Goal: Information Seeking & Learning: Learn about a topic

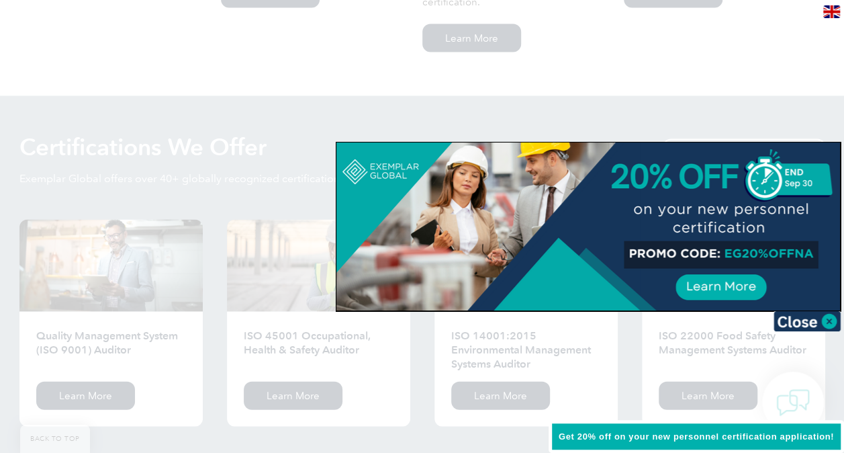
scroll to position [1343, 0]
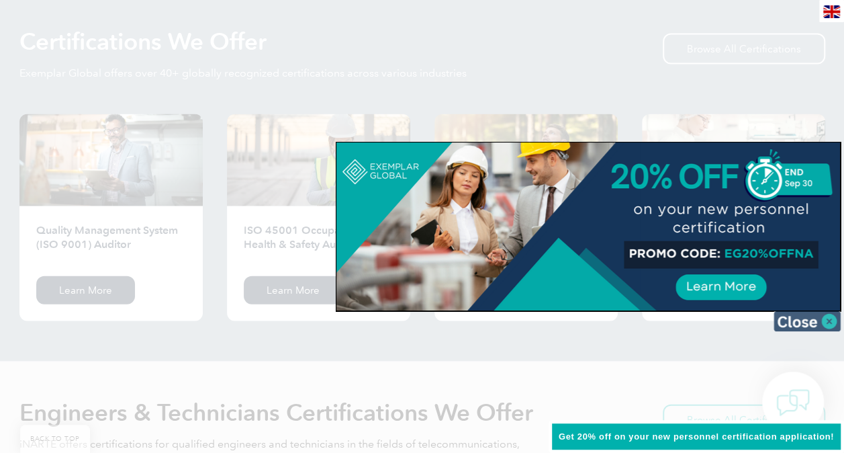
click at [797, 321] on img at bounding box center [807, 321] width 67 height 20
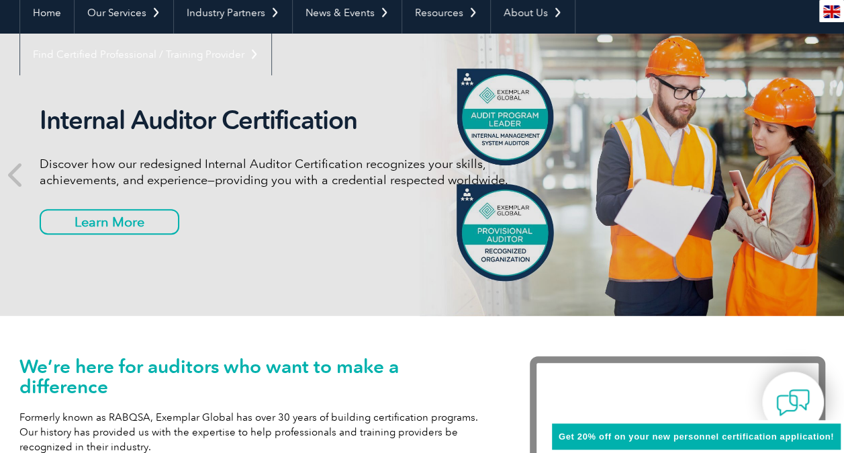
scroll to position [0, 0]
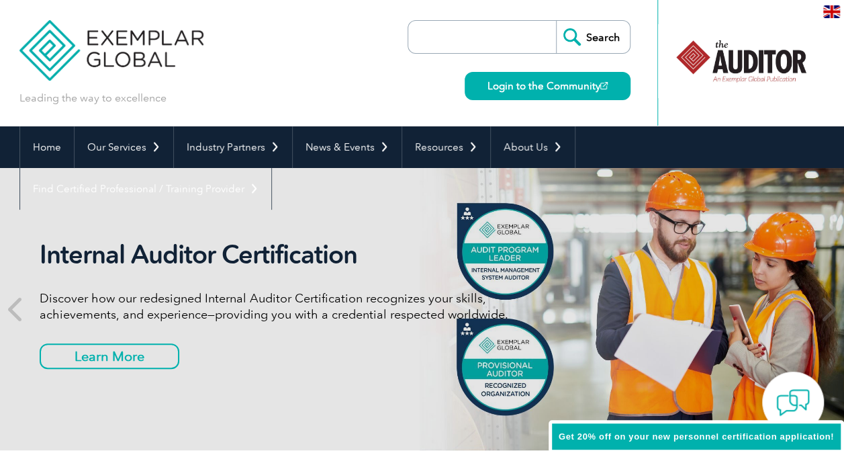
click at [457, 34] on input "search" at bounding box center [485, 37] width 141 height 32
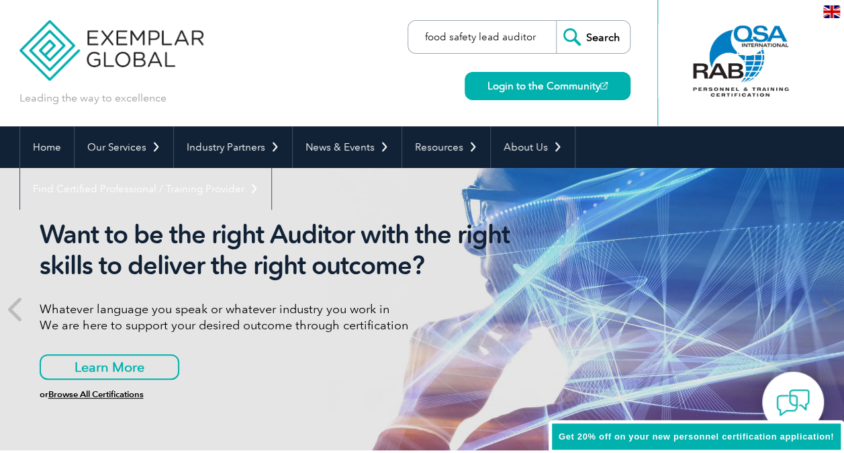
type input "food safety lead auditor"
click at [556, 21] on input "Search" at bounding box center [593, 37] width 74 height 32
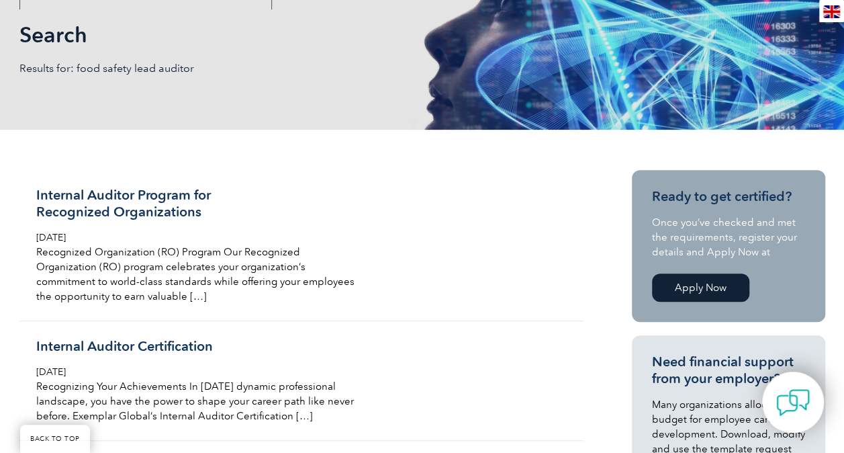
scroll to position [202, 0]
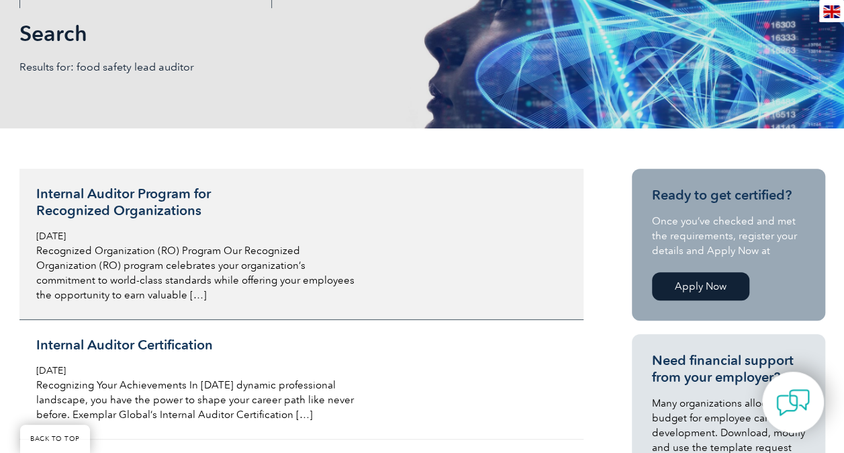
click at [122, 197] on h3 "Internal Auditor Program for Recognized Organizations" at bounding box center [195, 202] width 318 height 34
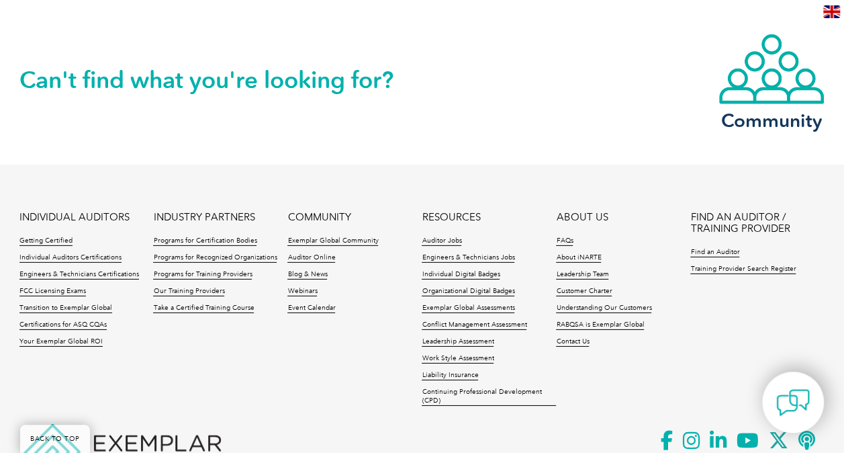
scroll to position [2031, 0]
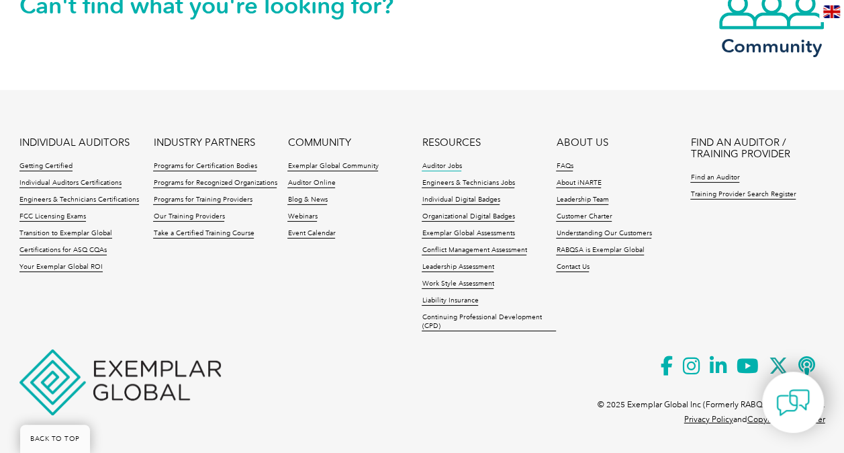
click at [443, 165] on link "Auditor Jobs" at bounding box center [442, 166] width 40 height 9
